Goal: Task Accomplishment & Management: Manage account settings

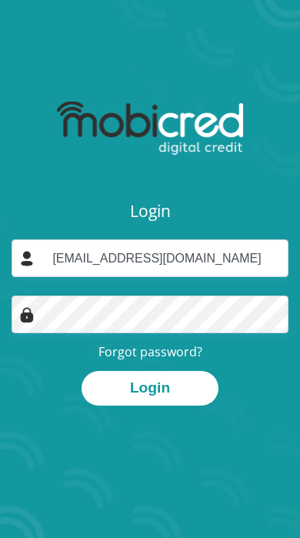
type input "asmntungwa@gmail.com"
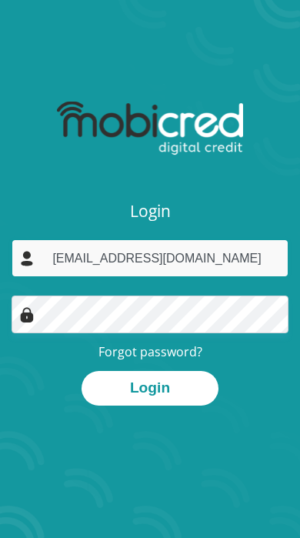
click at [150, 387] on button "Login" at bounding box center [150, 388] width 137 height 35
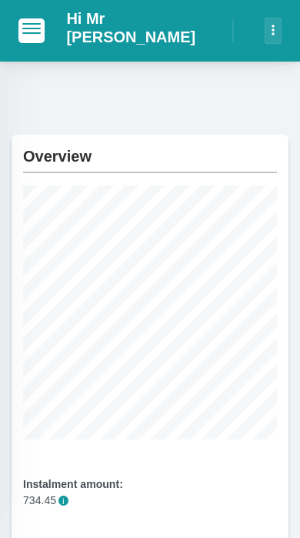
click at [35, 30] on span "button" at bounding box center [31, 28] width 18 height 11
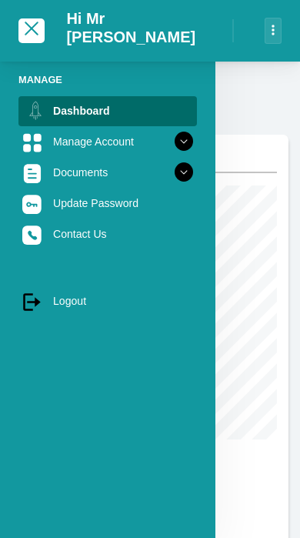
click at [179, 135] on icon at bounding box center [184, 142] width 26 height 26
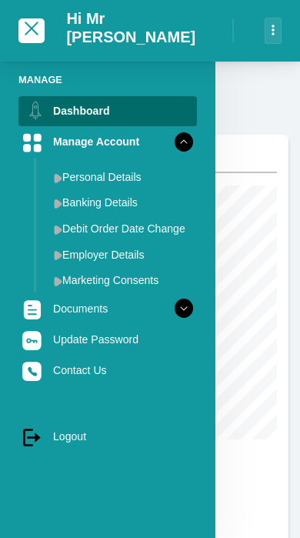
click at [172, 235] on link "Debit Order Date Change" at bounding box center [120, 228] width 154 height 25
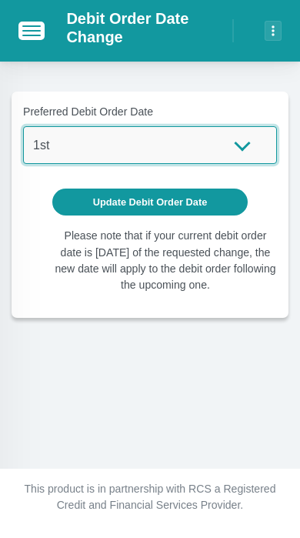
click at [219, 156] on select "1st 2nd 3rd 4th 5th 7th 18th 19th 20th 21st 22nd 23rd 24th 25th 26th 27th 28th …" at bounding box center [150, 145] width 254 height 38
select select "18"
click at [182, 145] on select "1st 2nd 3rd 4th 5th 7th 18th 19th 20th 21st 22nd 23rd 24th 25th 26th 27th 28th …" at bounding box center [150, 145] width 254 height 38
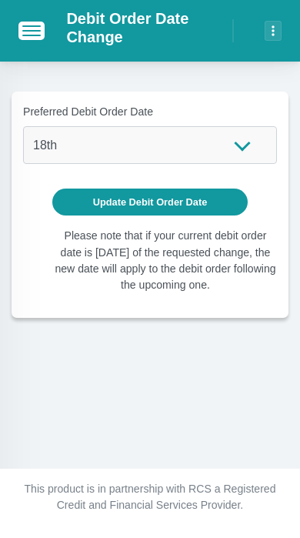
click at [188, 202] on button "Update Debit Order Date" at bounding box center [150, 202] width 196 height 27
